Goal: Task Accomplishment & Management: Complete application form

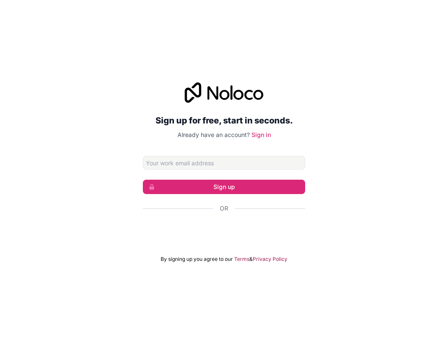
click at [343, 35] on div "Sign up for free, start in seconds. Already have an account? Sign in Sign up Or…" at bounding box center [224, 172] width 448 height 345
click at [192, 162] on input "Email address" at bounding box center [224, 163] width 162 height 14
type input "mighty16@mail.ru"
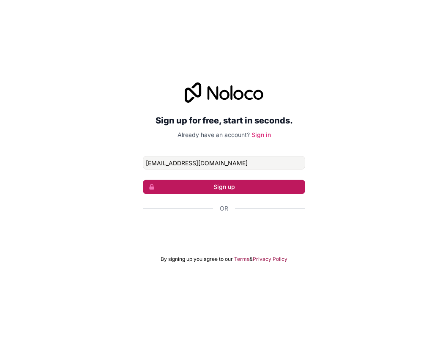
click at [221, 185] on button "Sign up" at bounding box center [224, 187] width 162 height 14
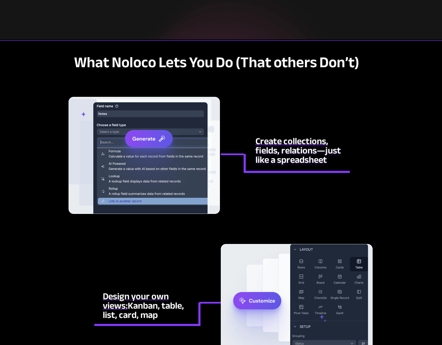
scroll to position [1665, 0]
